Goal: Obtain resource: Download file/media

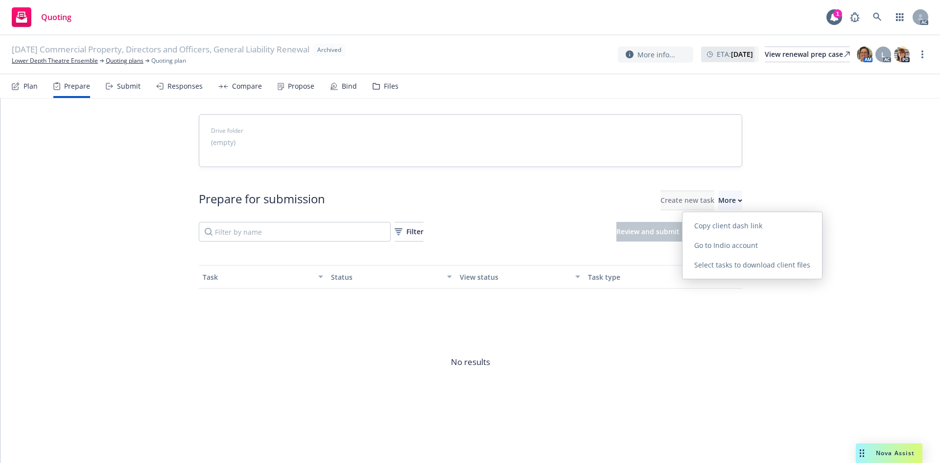
click at [733, 241] on span "Go to Indio account" at bounding box center [725, 244] width 87 height 9
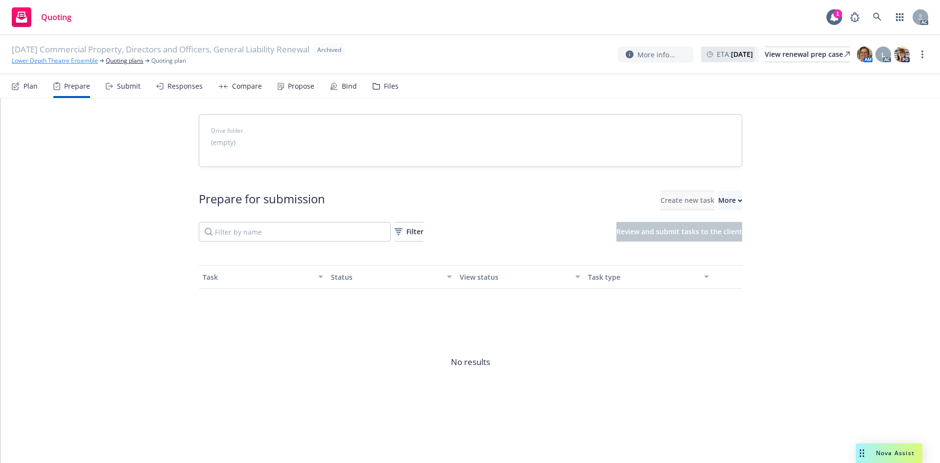
click at [44, 61] on link "Lower Depth Theatre Ensemble" at bounding box center [55, 60] width 86 height 9
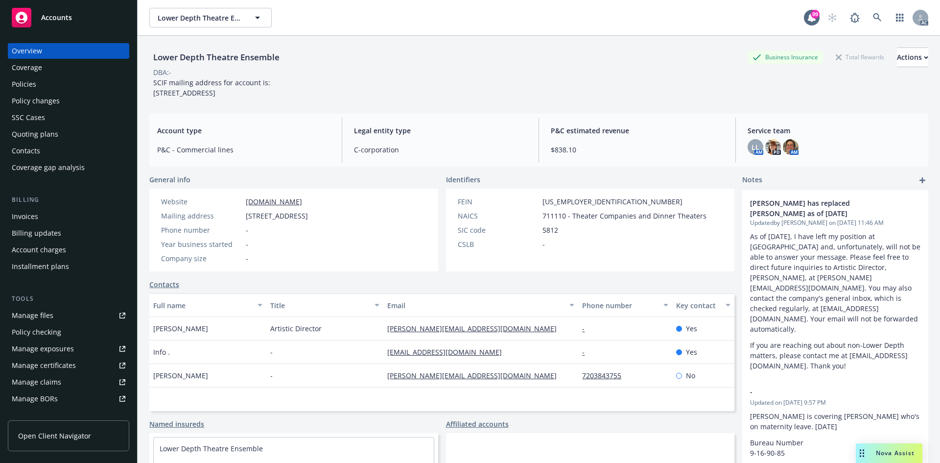
click at [70, 98] on div "Policy changes" at bounding box center [69, 101] width 114 height 16
click at [58, 84] on div "Policies" at bounding box center [69, 84] width 114 height 16
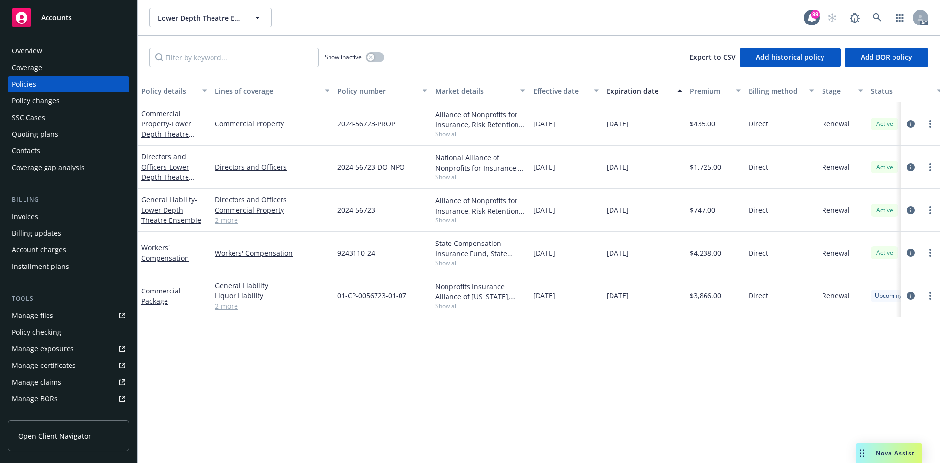
click at [223, 306] on link "2 more" at bounding box center [272, 306] width 115 height 10
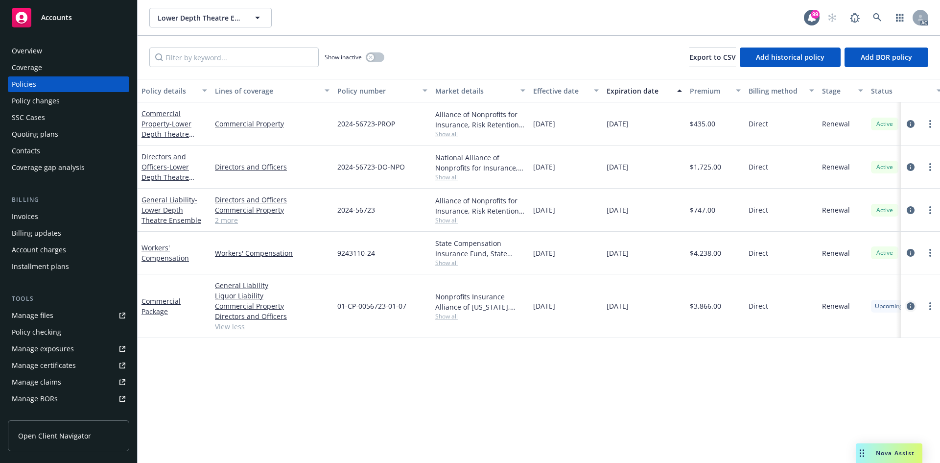
click at [911, 306] on icon "circleInformation" at bounding box center [910, 306] width 8 height 8
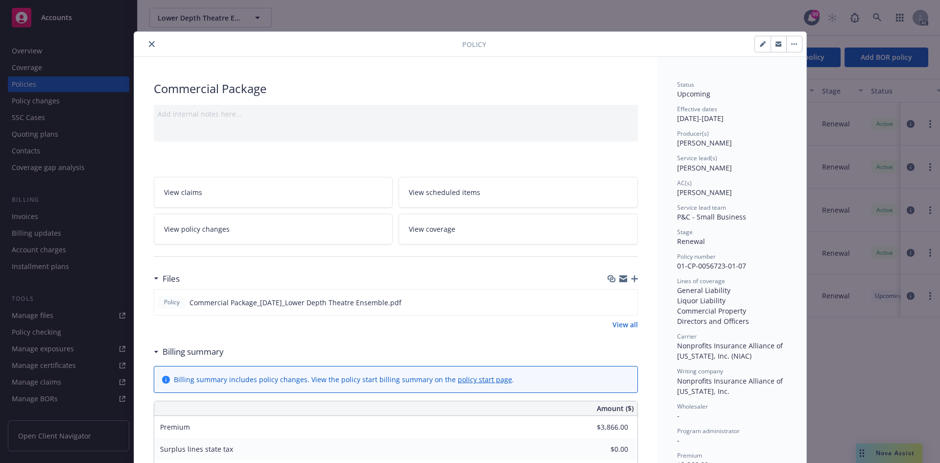
scroll to position [49, 0]
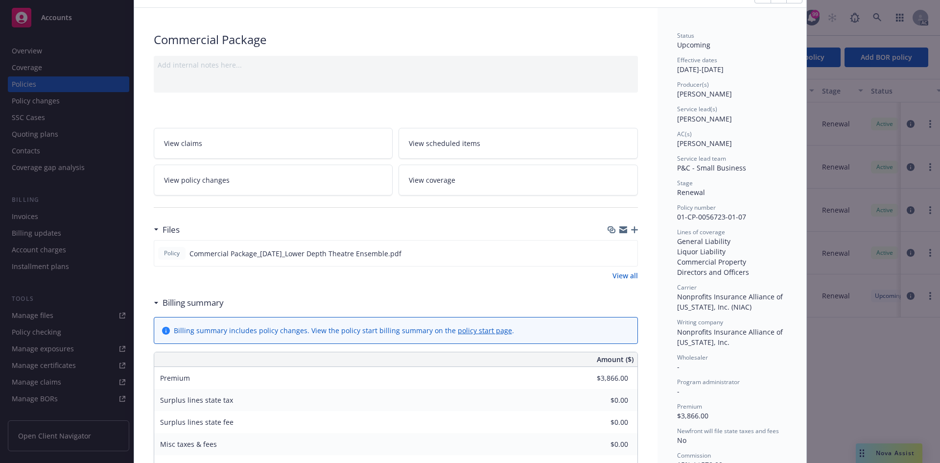
click at [626, 273] on link "View all" at bounding box center [624, 275] width 25 height 10
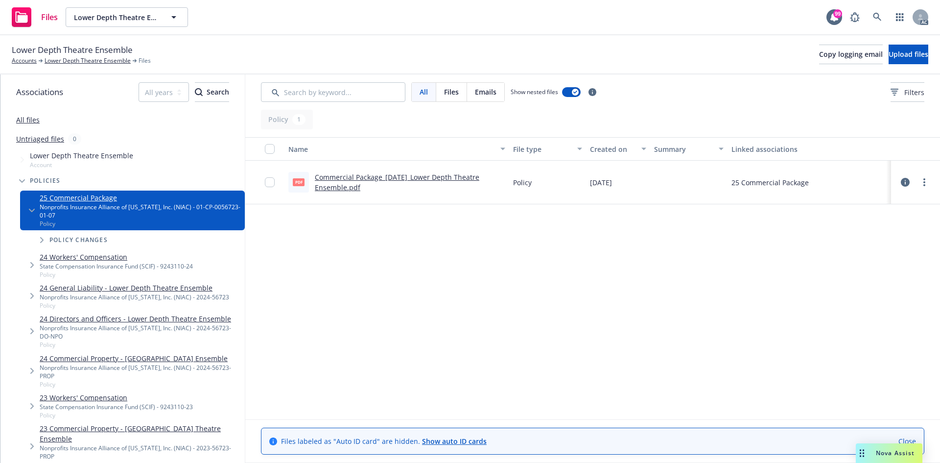
click at [431, 176] on link "Commercial Package_[DATE]_Lower Depth Theatre Ensemble.pdf" at bounding box center [397, 182] width 164 height 20
